Goal: Information Seeking & Learning: Learn about a topic

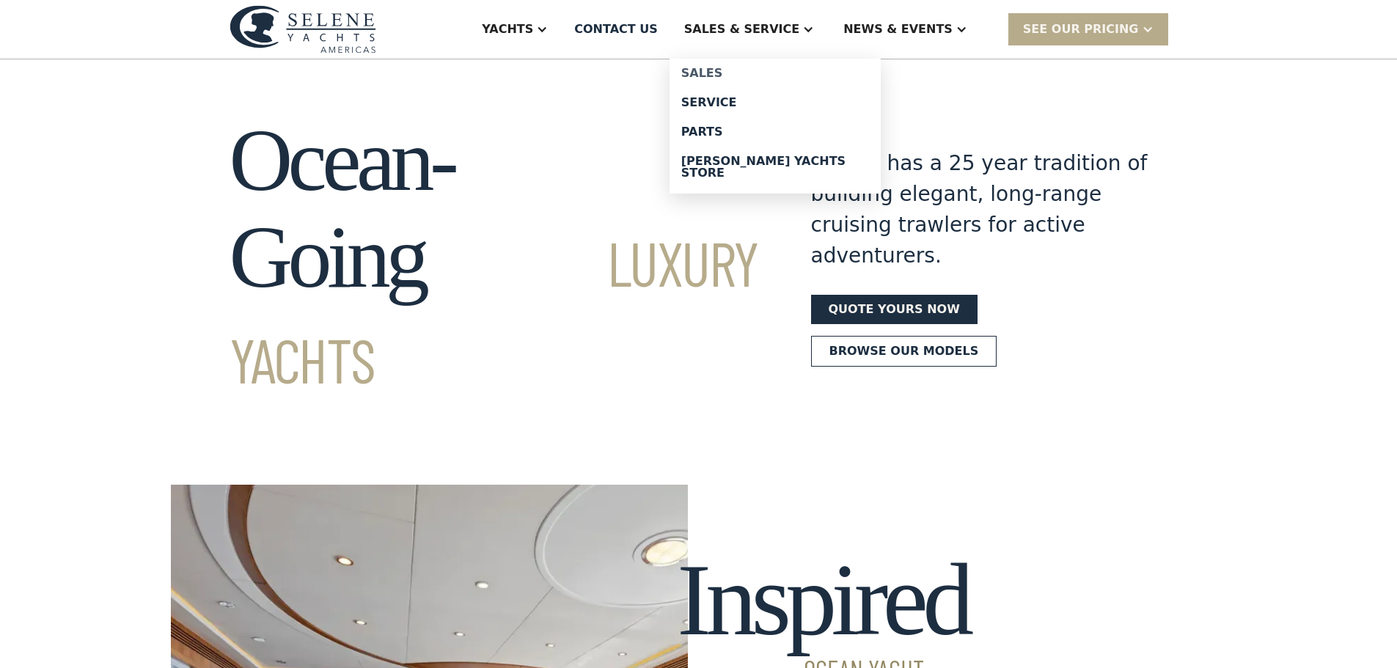
click at [753, 74] on div "Sales" at bounding box center [775, 73] width 188 height 12
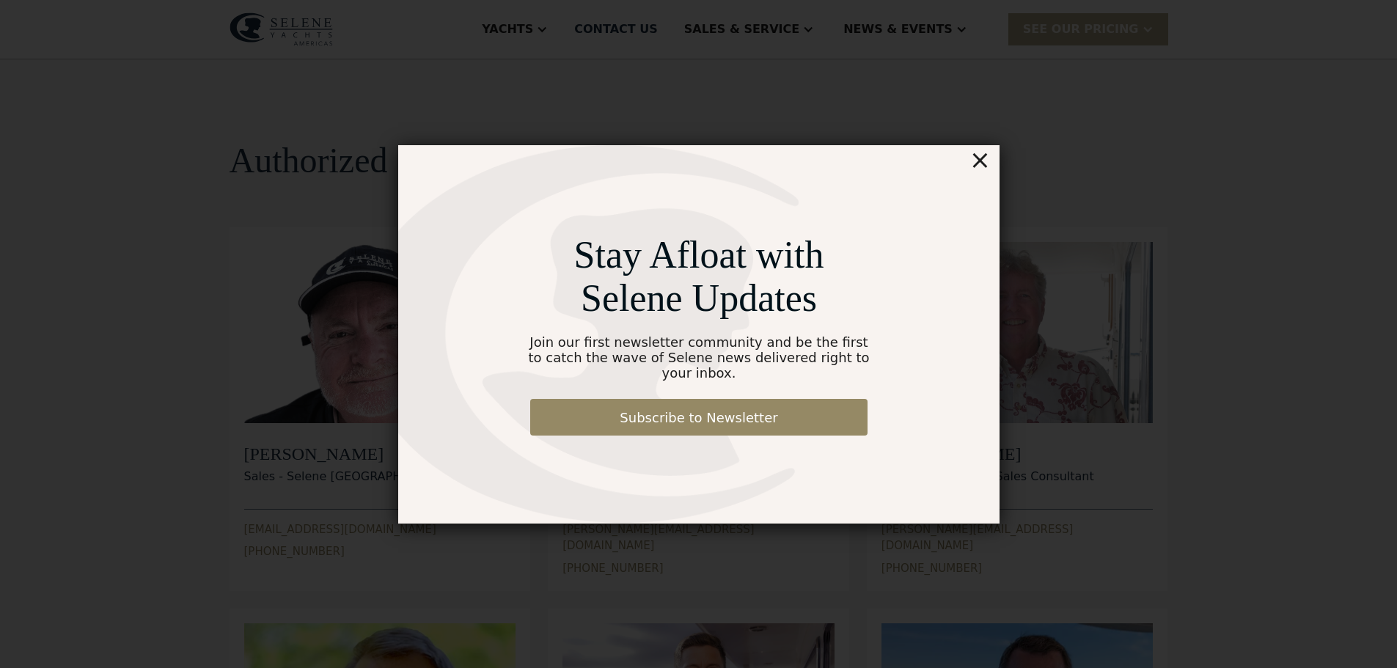
click at [980, 170] on div "×" at bounding box center [979, 159] width 21 height 29
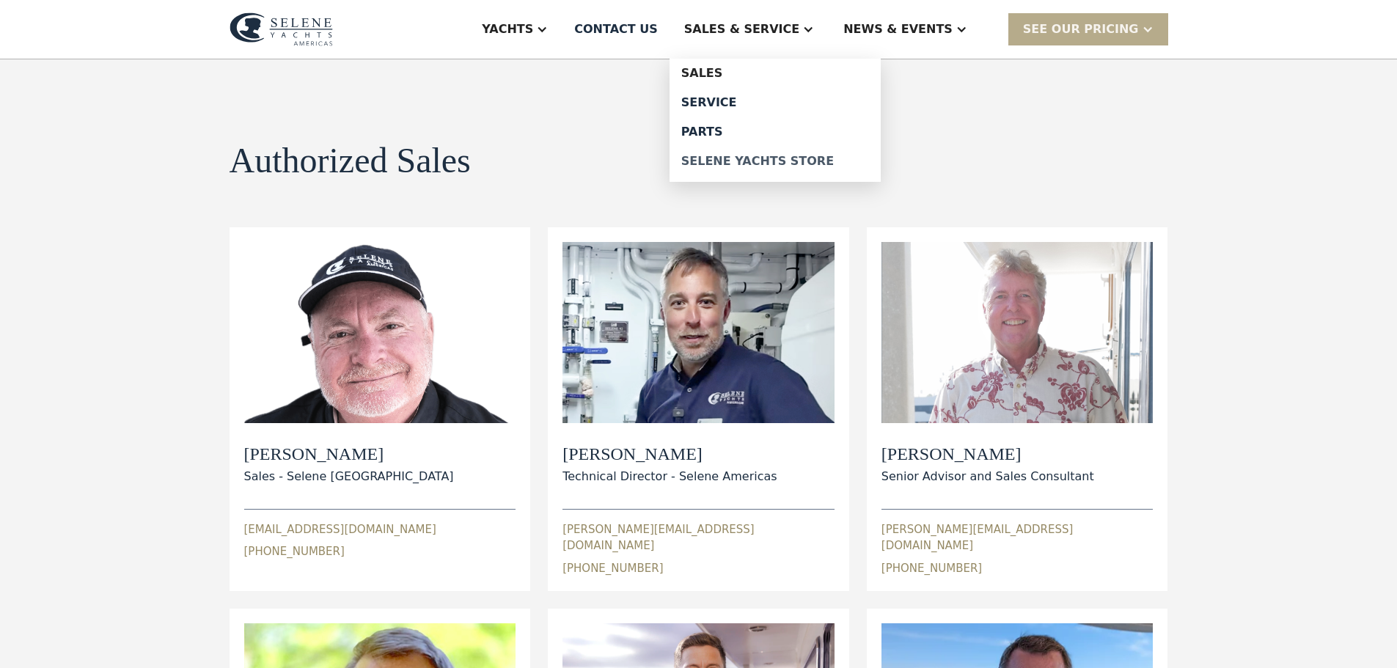
click at [757, 163] on div "Selene Yachts Store" at bounding box center [775, 161] width 188 height 12
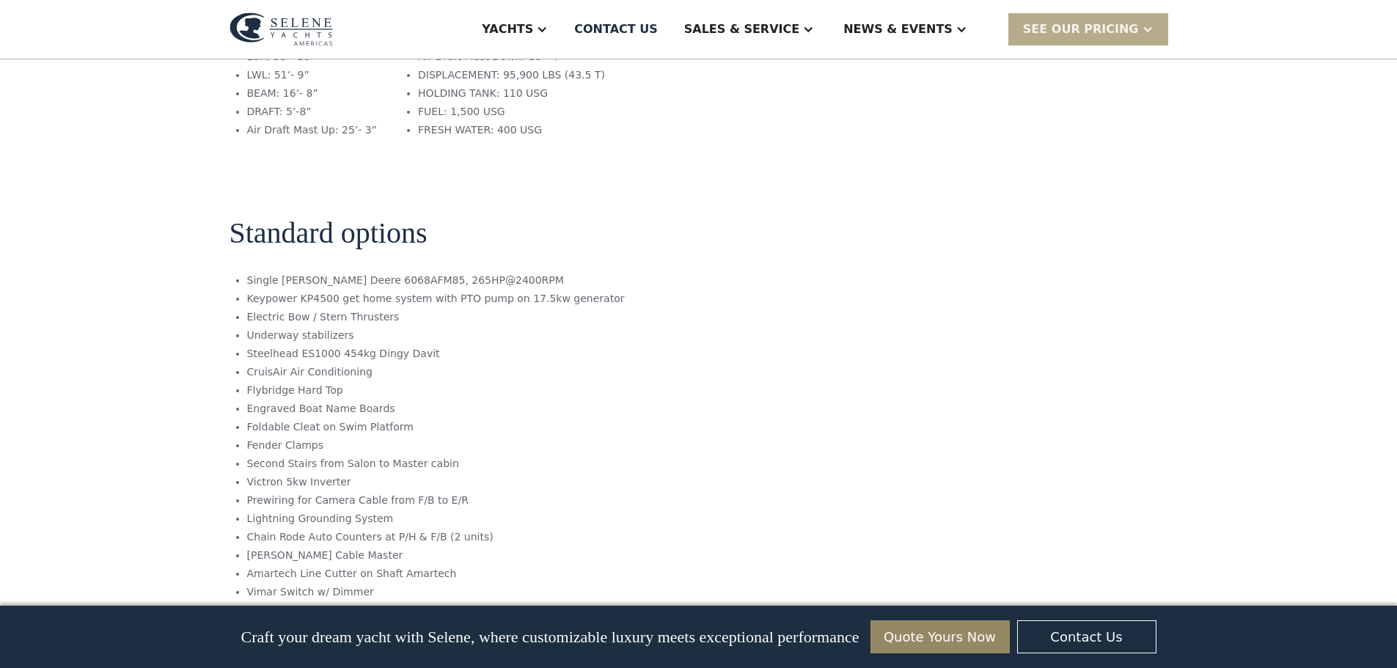
scroll to position [2053, 0]
drag, startPoint x: 329, startPoint y: 169, endPoint x: 249, endPoint y: 171, distance: 80.7
click at [249, 287] on li "Keypower KP4500 get home system with PTO pump on 17.5kw generator" at bounding box center [436, 294] width 378 height 15
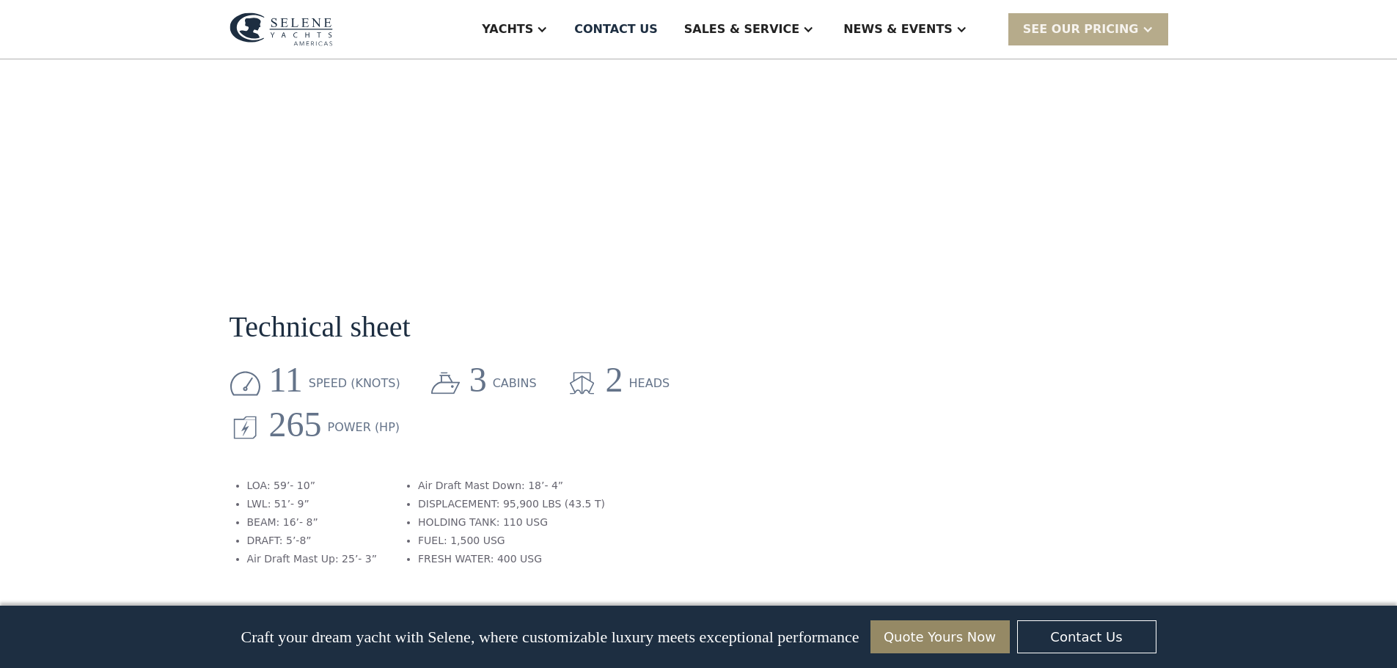
scroll to position [1613, 0]
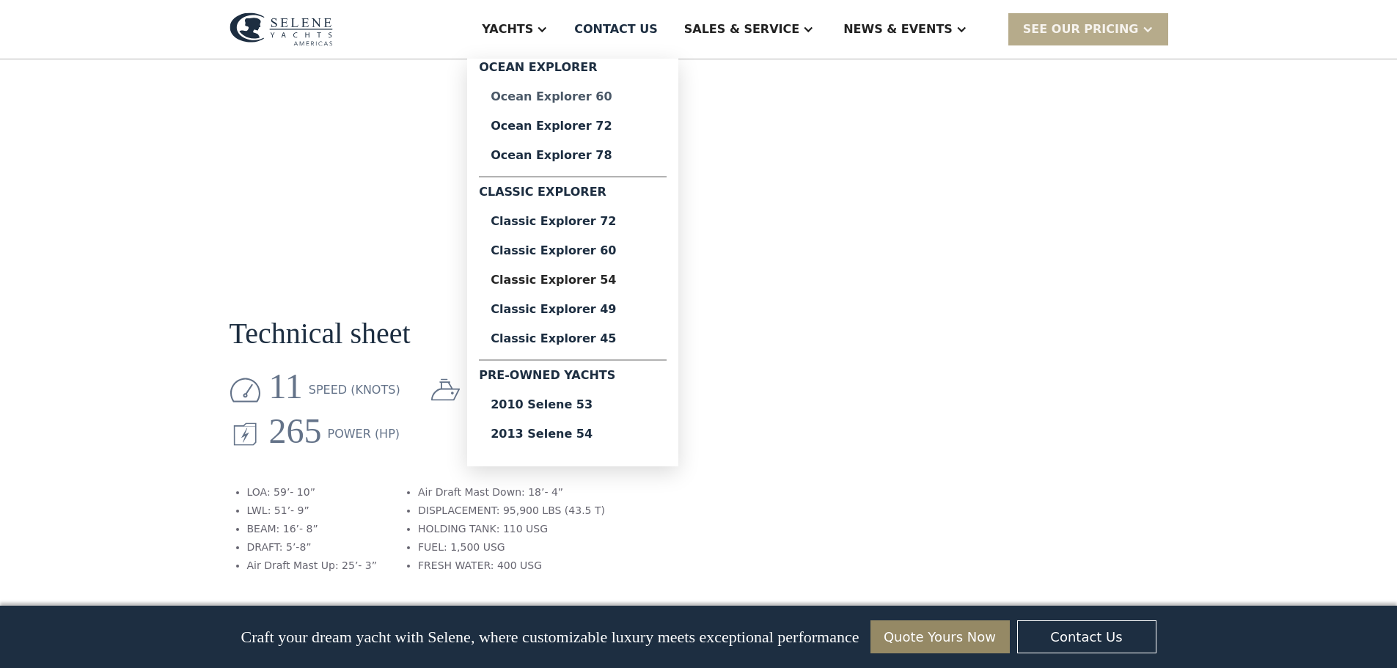
click at [622, 100] on div "Ocean Explorer 60" at bounding box center [572, 97] width 164 height 12
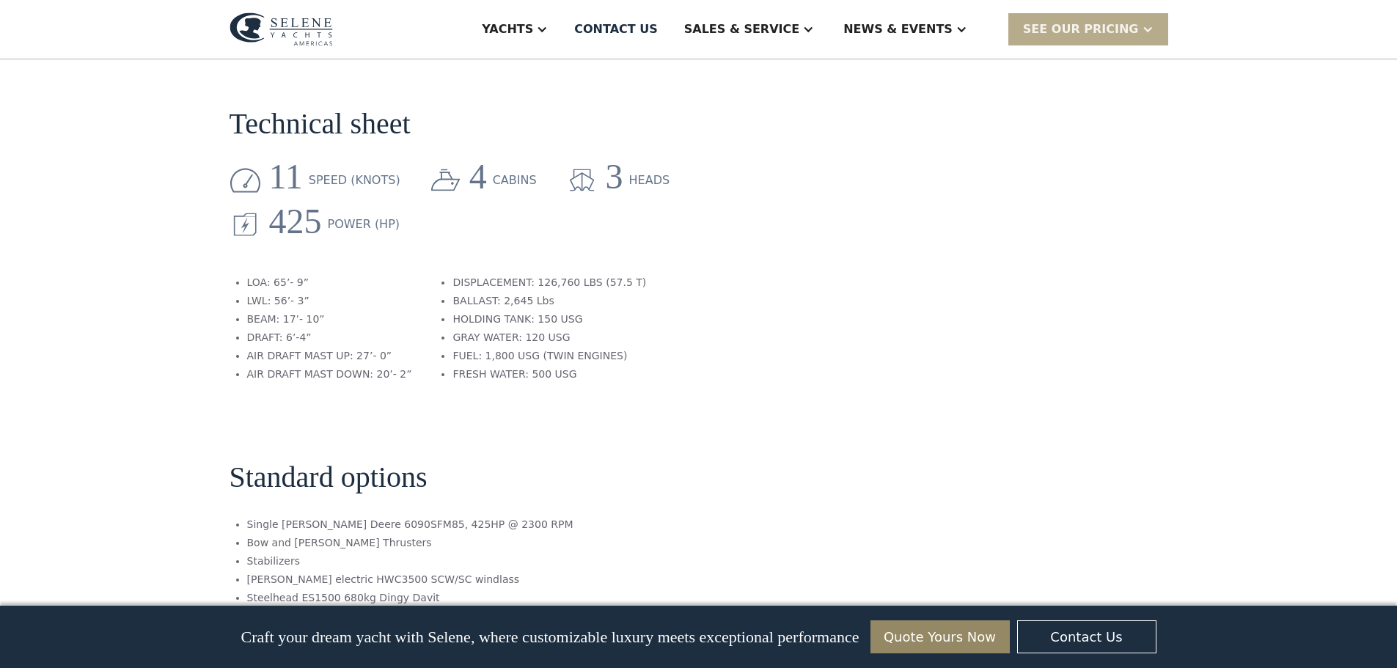
scroll to position [2273, 0]
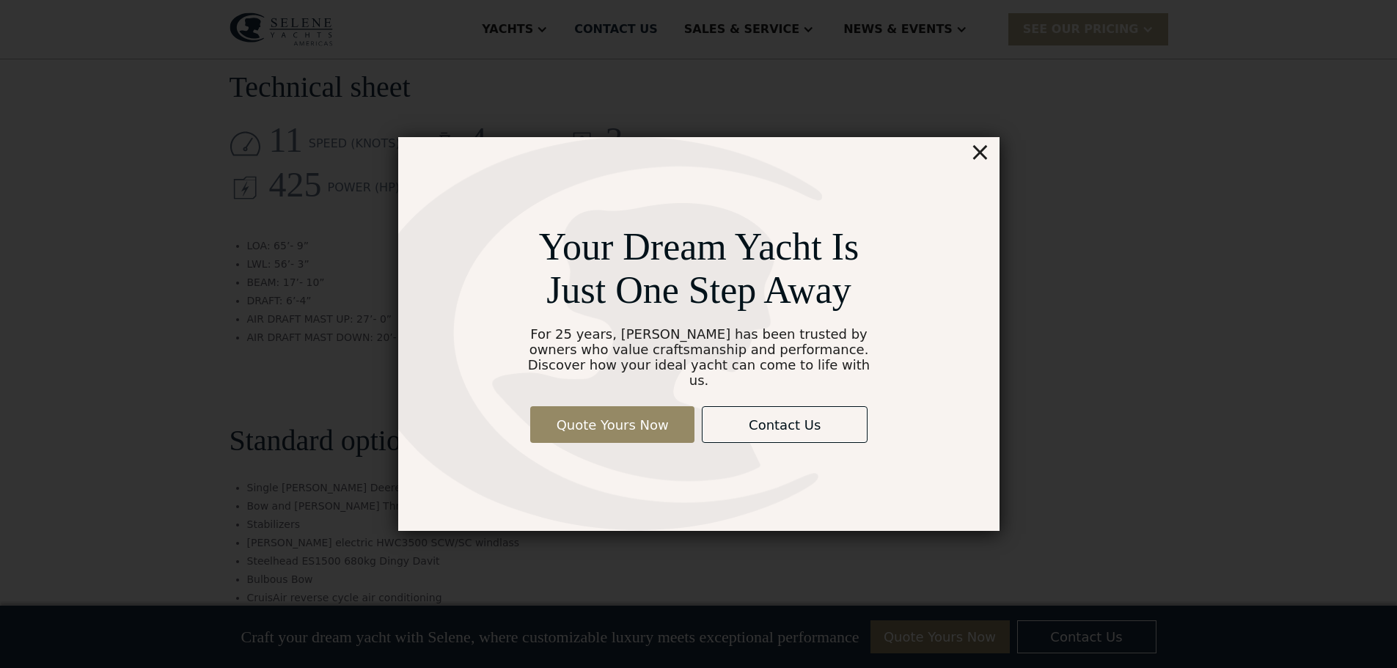
click at [982, 160] on div "×" at bounding box center [979, 151] width 21 height 29
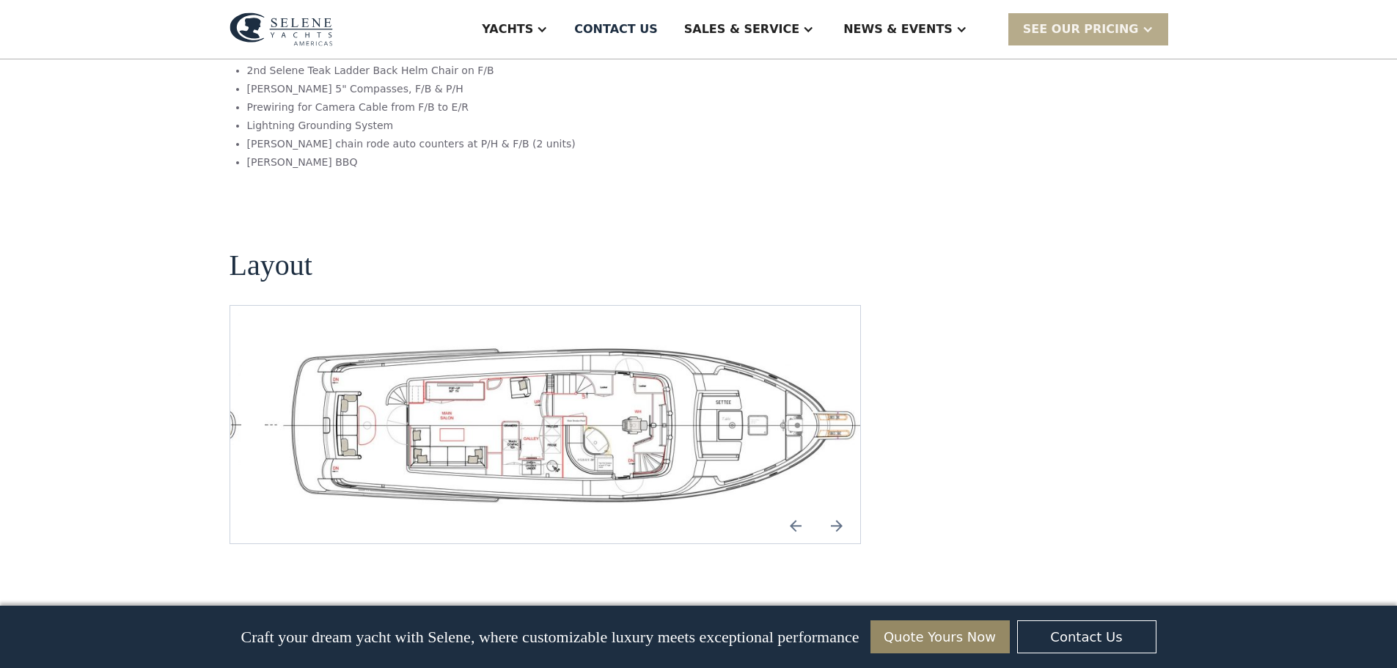
scroll to position [3006, 0]
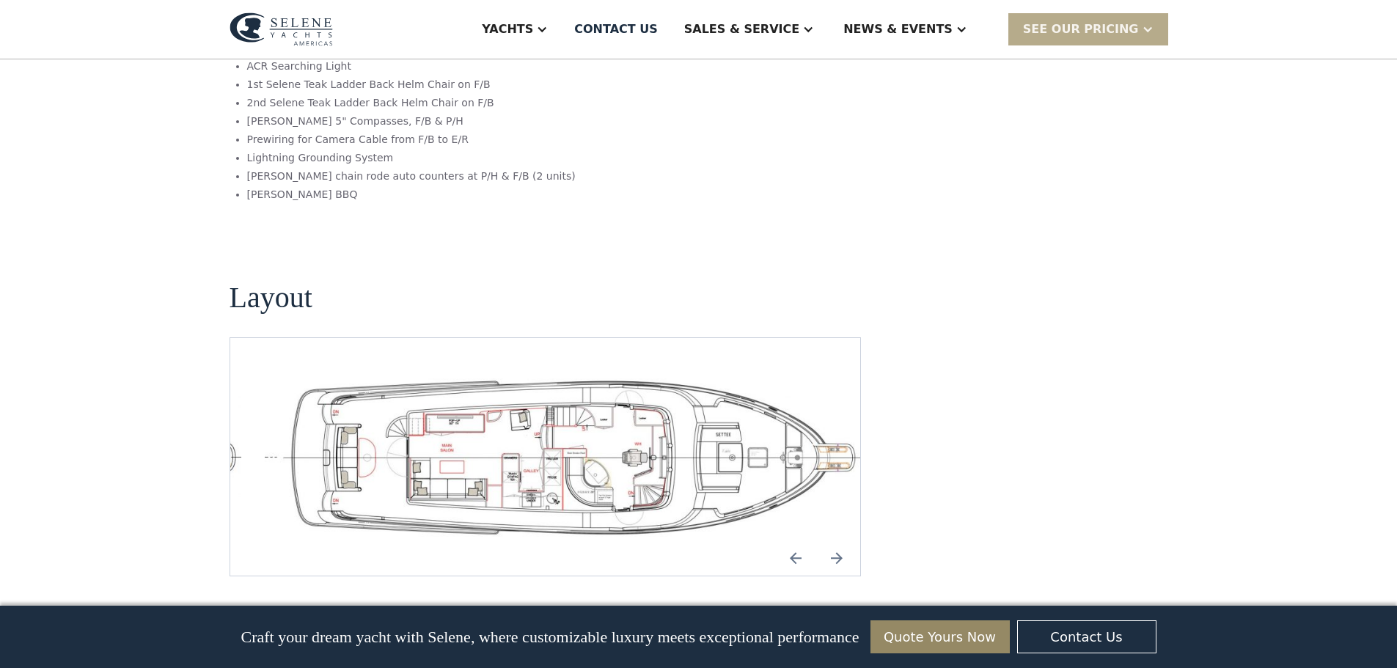
click at [829, 540] on img "Next slide" at bounding box center [836, 557] width 35 height 35
click at [827, 540] on img "Next slide" at bounding box center [836, 557] width 35 height 35
